Goal: Register for event/course

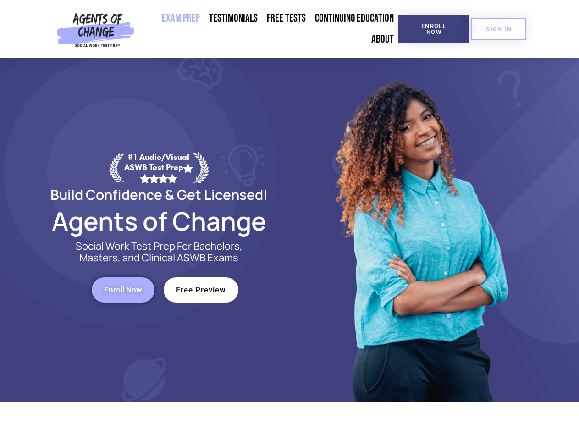
click at [290, 220] on div at bounding box center [420, 230] width 261 height 344
click at [433, 29] on span "Enroll Now" at bounding box center [434, 29] width 42 height 12
click at [499, 29] on span "SIGN IN" at bounding box center [499, 29] width 26 height 6
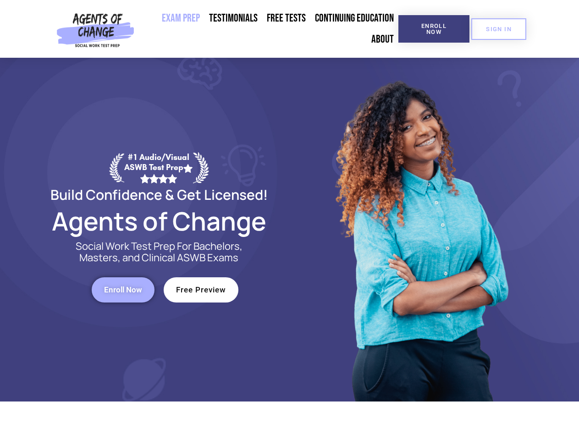
click at [123, 290] on span "Enroll Now" at bounding box center [123, 290] width 38 height 8
click at [201, 290] on span "Free Preview" at bounding box center [201, 290] width 50 height 8
